Goal: Entertainment & Leisure: Consume media (video, audio)

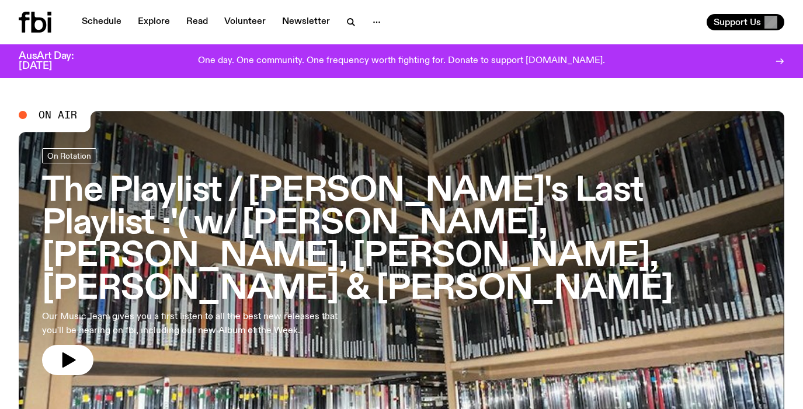
click at [166, 201] on h3 "The Playlist / [PERSON_NAME]'s Last Playlist :'( w/ [PERSON_NAME], [PERSON_NAME…" at bounding box center [401, 240] width 719 height 130
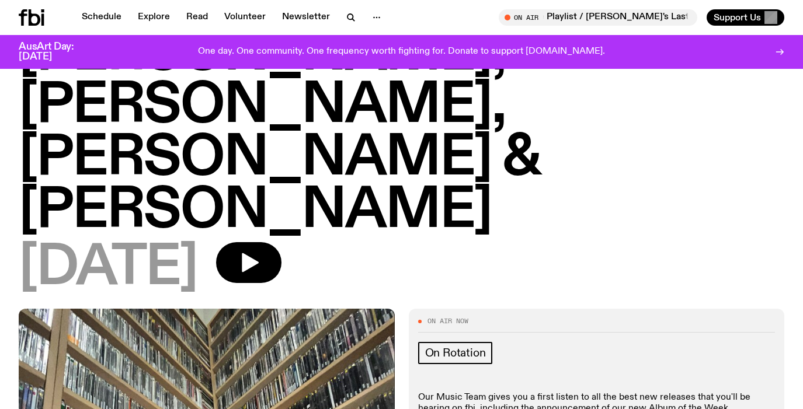
scroll to position [46, 0]
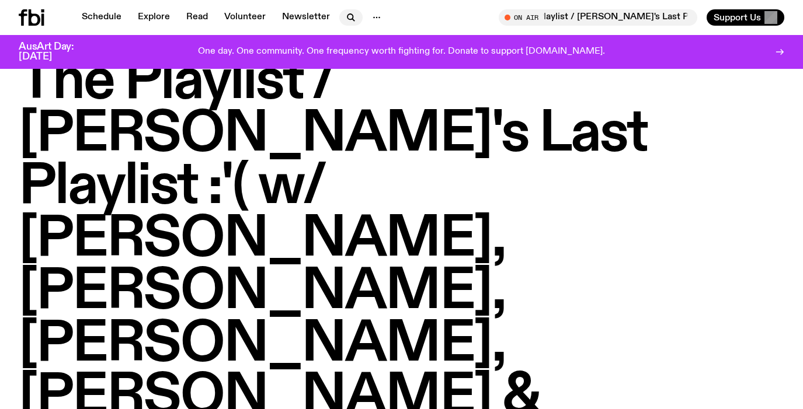
click at [352, 18] on icon "button" at bounding box center [351, 18] width 14 height 14
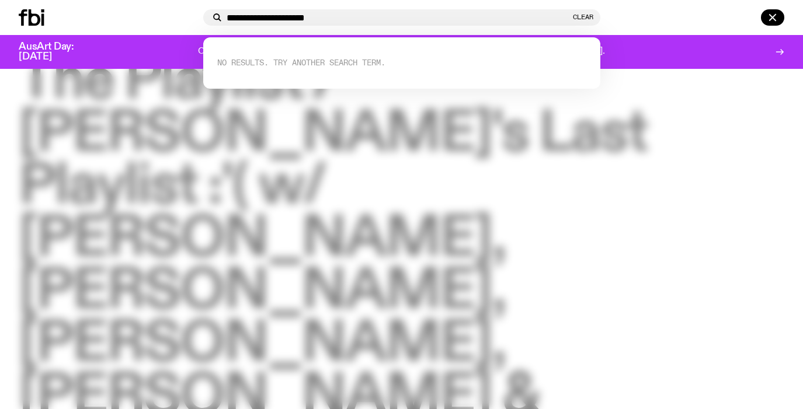
type input "**********"
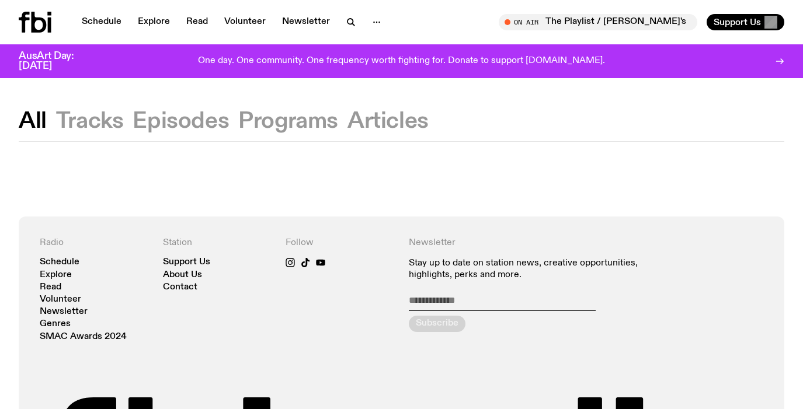
click at [104, 126] on button "Tracks" at bounding box center [90, 121] width 68 height 21
click at [344, 15] on icon "button" at bounding box center [351, 22] width 14 height 14
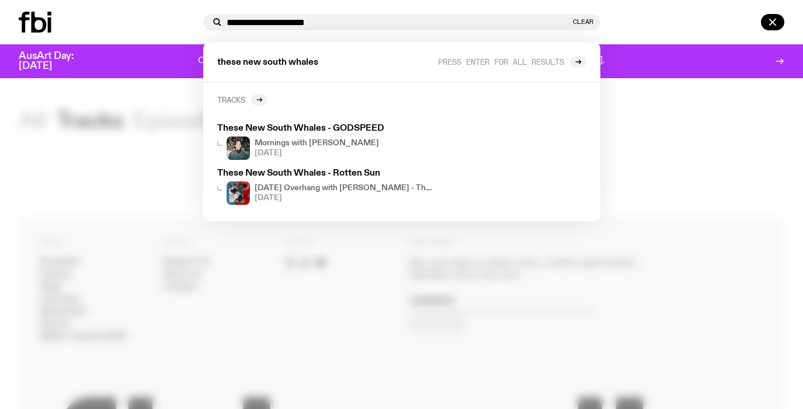
type input "**********"
click at [264, 97] on div at bounding box center [259, 100] width 16 height 12
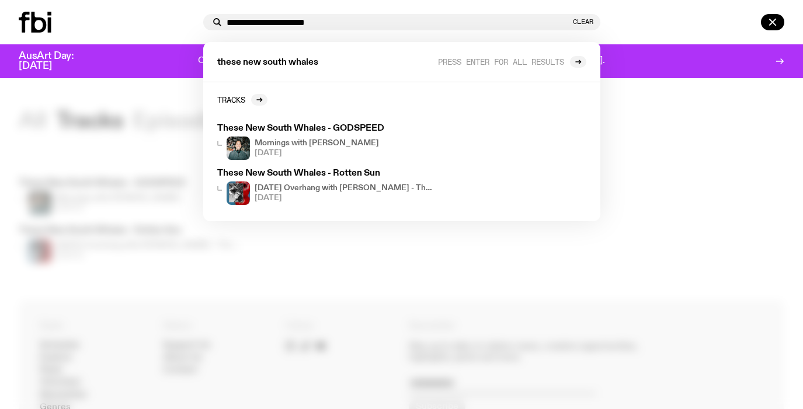
click at [385, 284] on div at bounding box center [401, 204] width 803 height 409
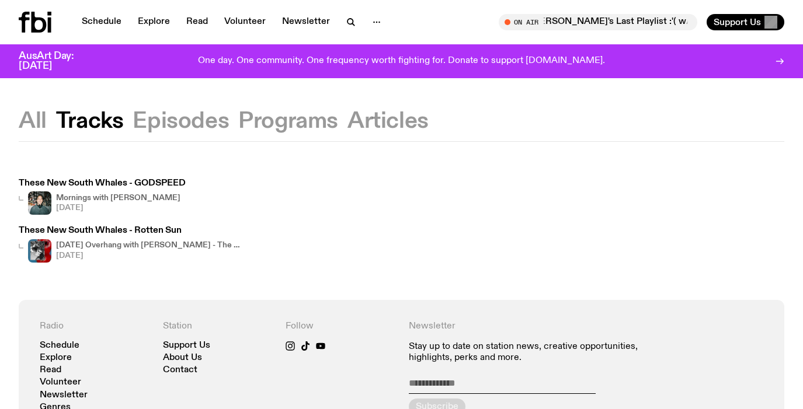
click at [20, 23] on icon at bounding box center [35, 22] width 33 height 21
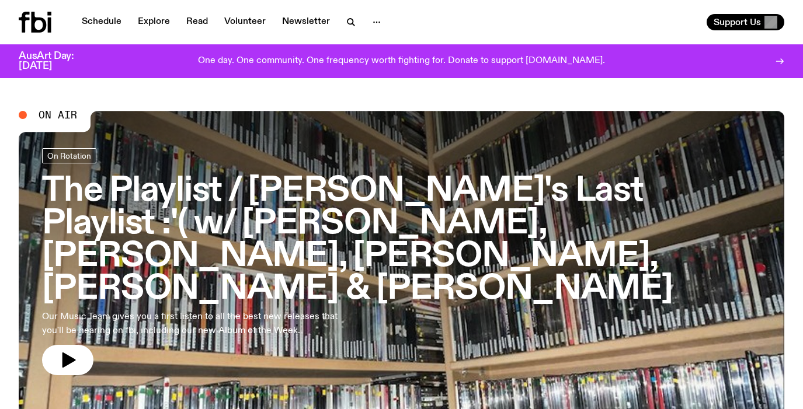
click at [505, 187] on h3 "The Playlist / [PERSON_NAME]'s Last Playlist :'( w/ [PERSON_NAME], [PERSON_NAME…" at bounding box center [401, 240] width 719 height 130
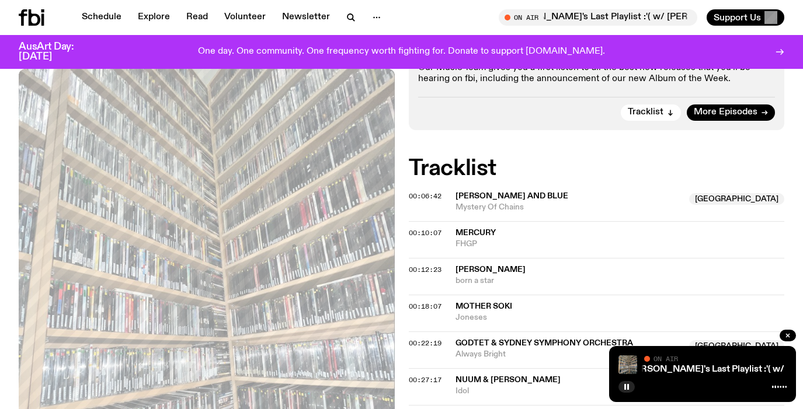
scroll to position [613, 0]
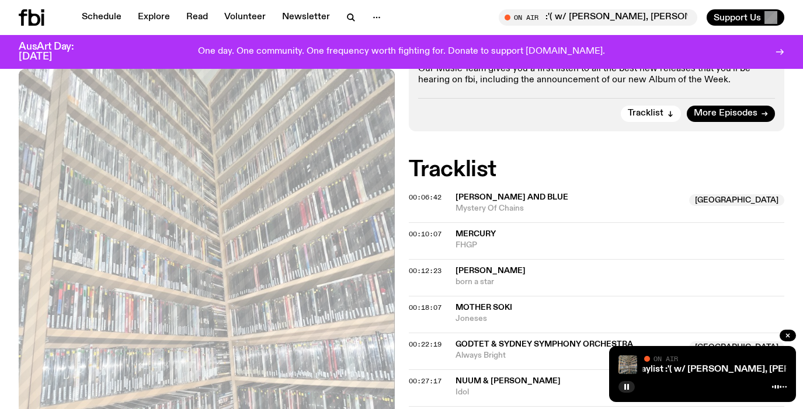
click at [629, 390] on icon "button" at bounding box center [626, 387] width 7 height 7
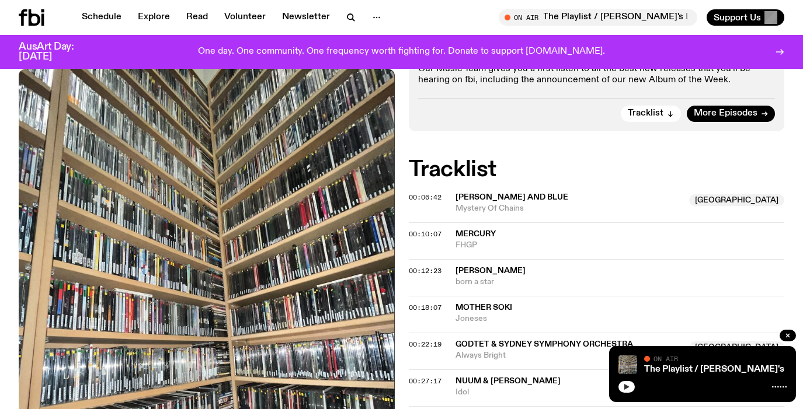
click at [629, 390] on icon "button" at bounding box center [626, 387] width 7 height 7
